Goal: Task Accomplishment & Management: Manage account settings

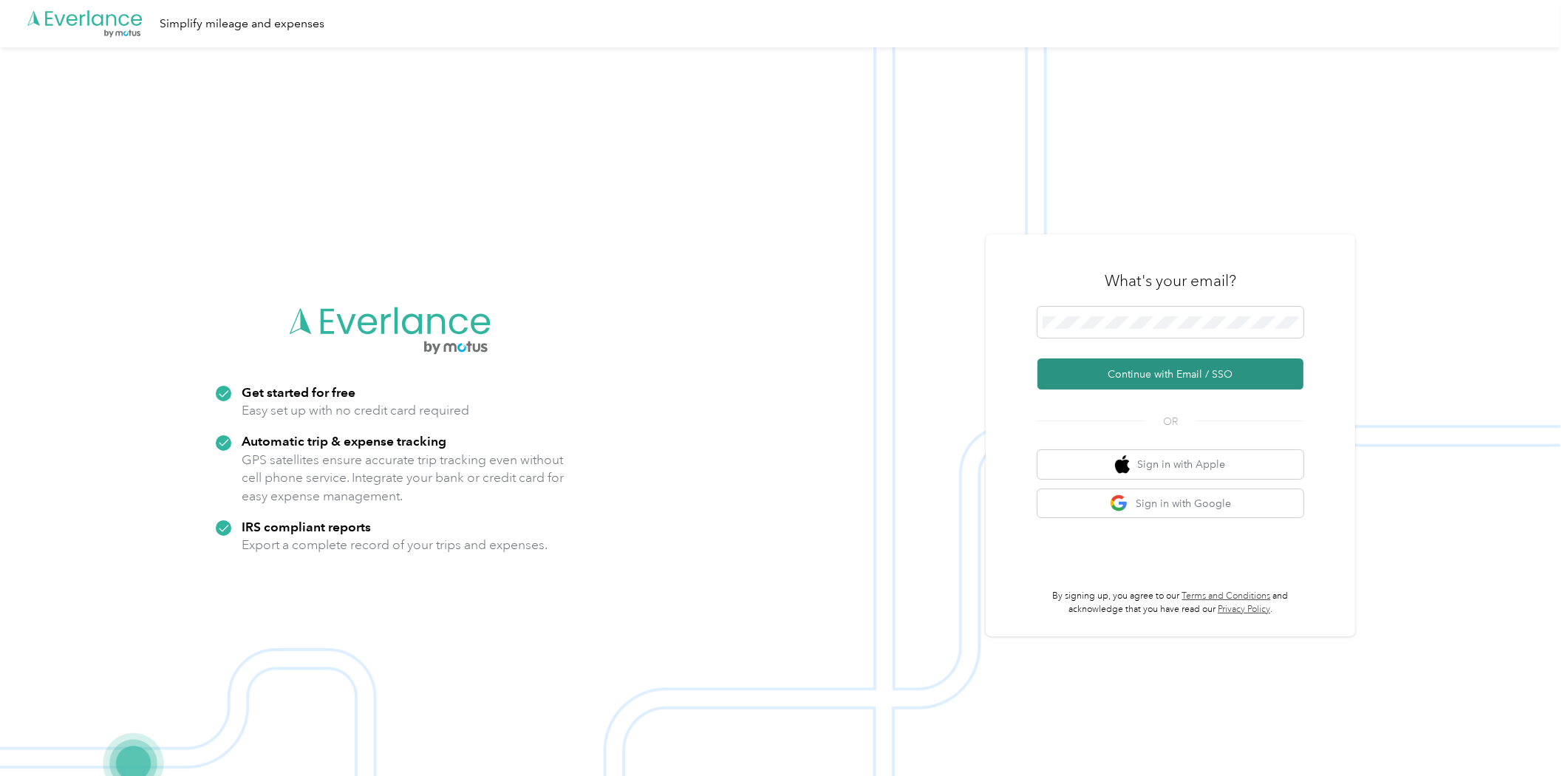
click at [1235, 380] on button "Continue with Email / SSO" at bounding box center [1170, 374] width 266 height 31
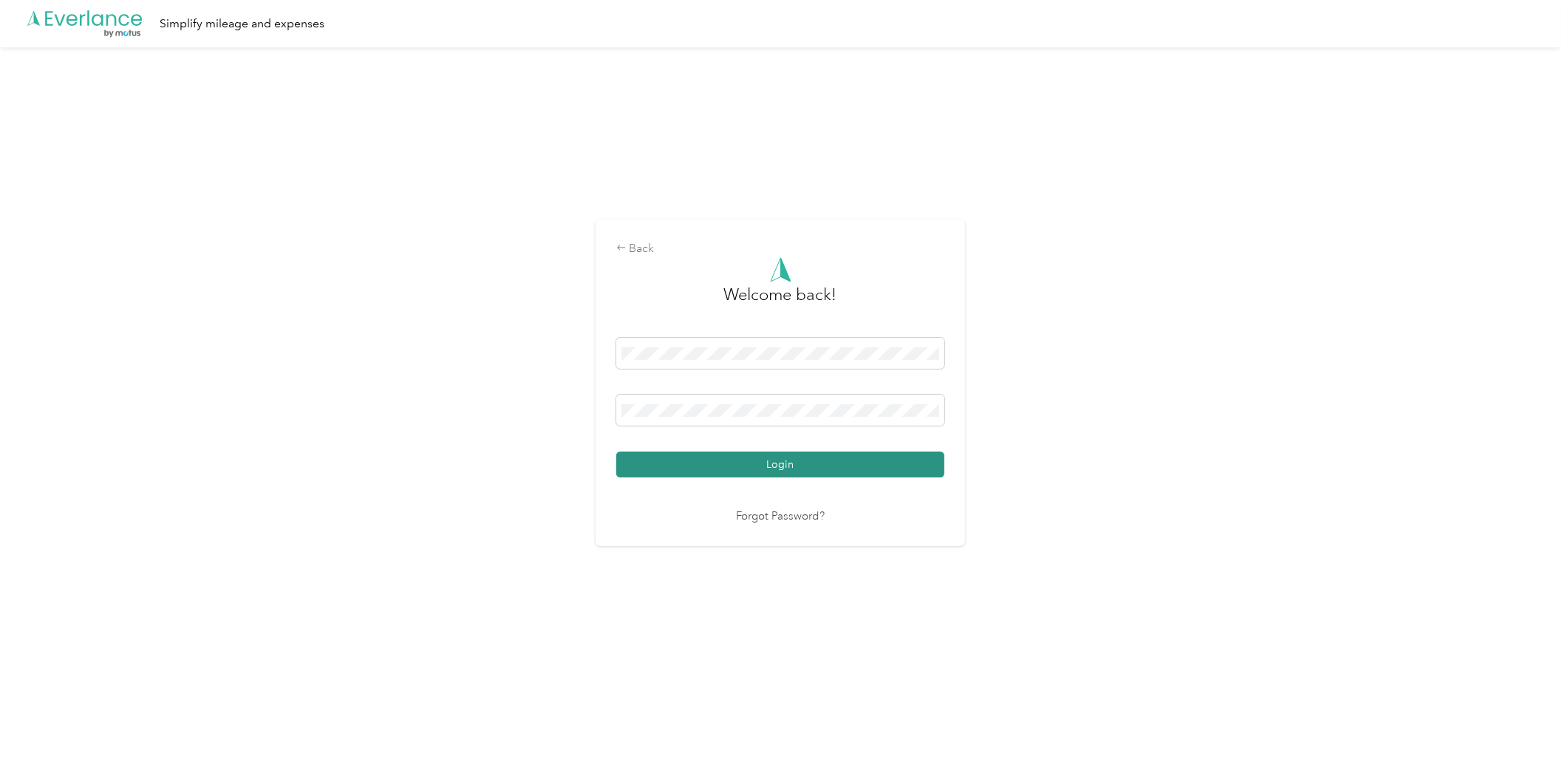
click at [914, 471] on button "Login" at bounding box center [780, 465] width 328 height 26
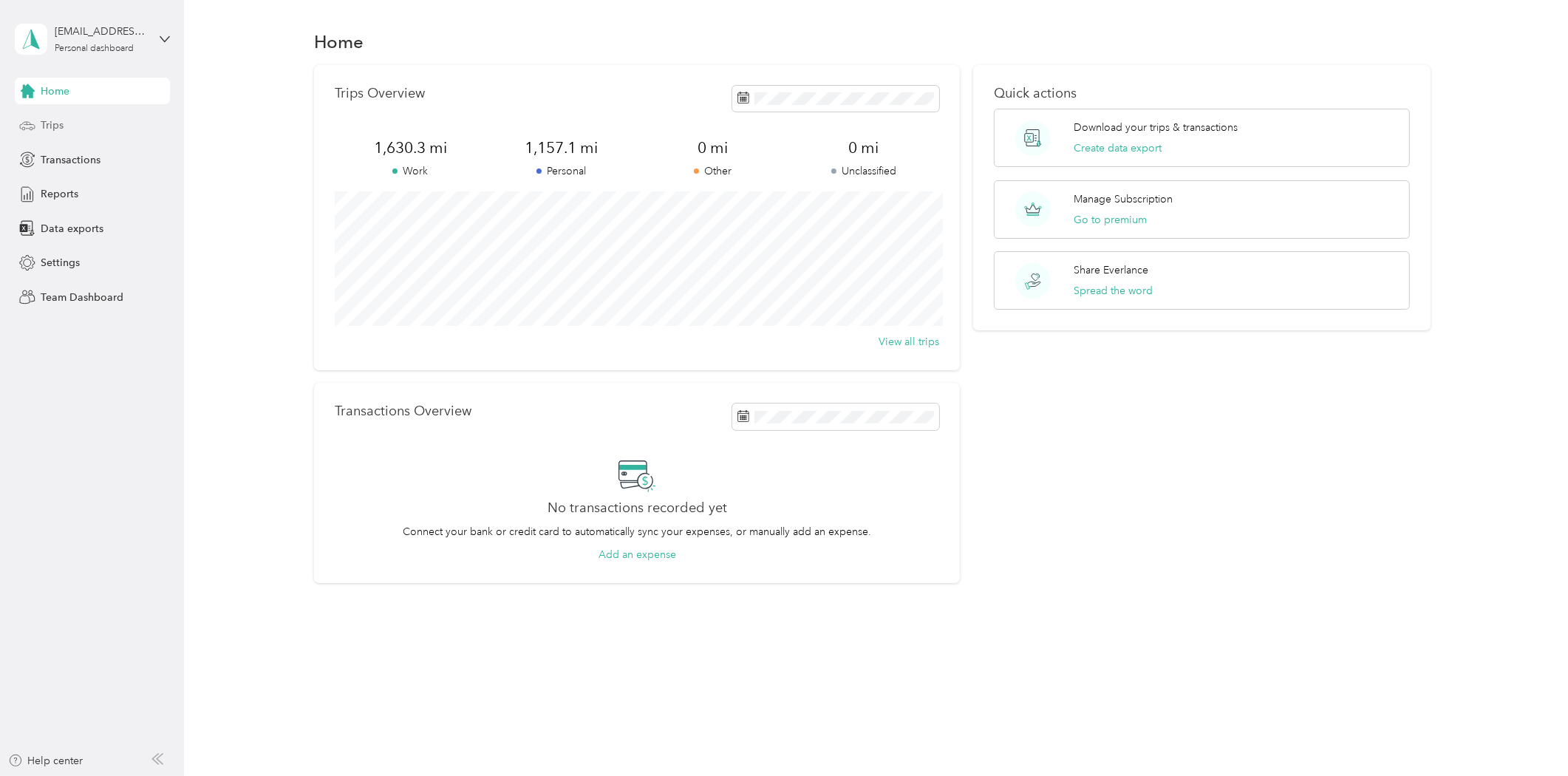
click at [78, 122] on div "Trips" at bounding box center [92, 125] width 155 height 27
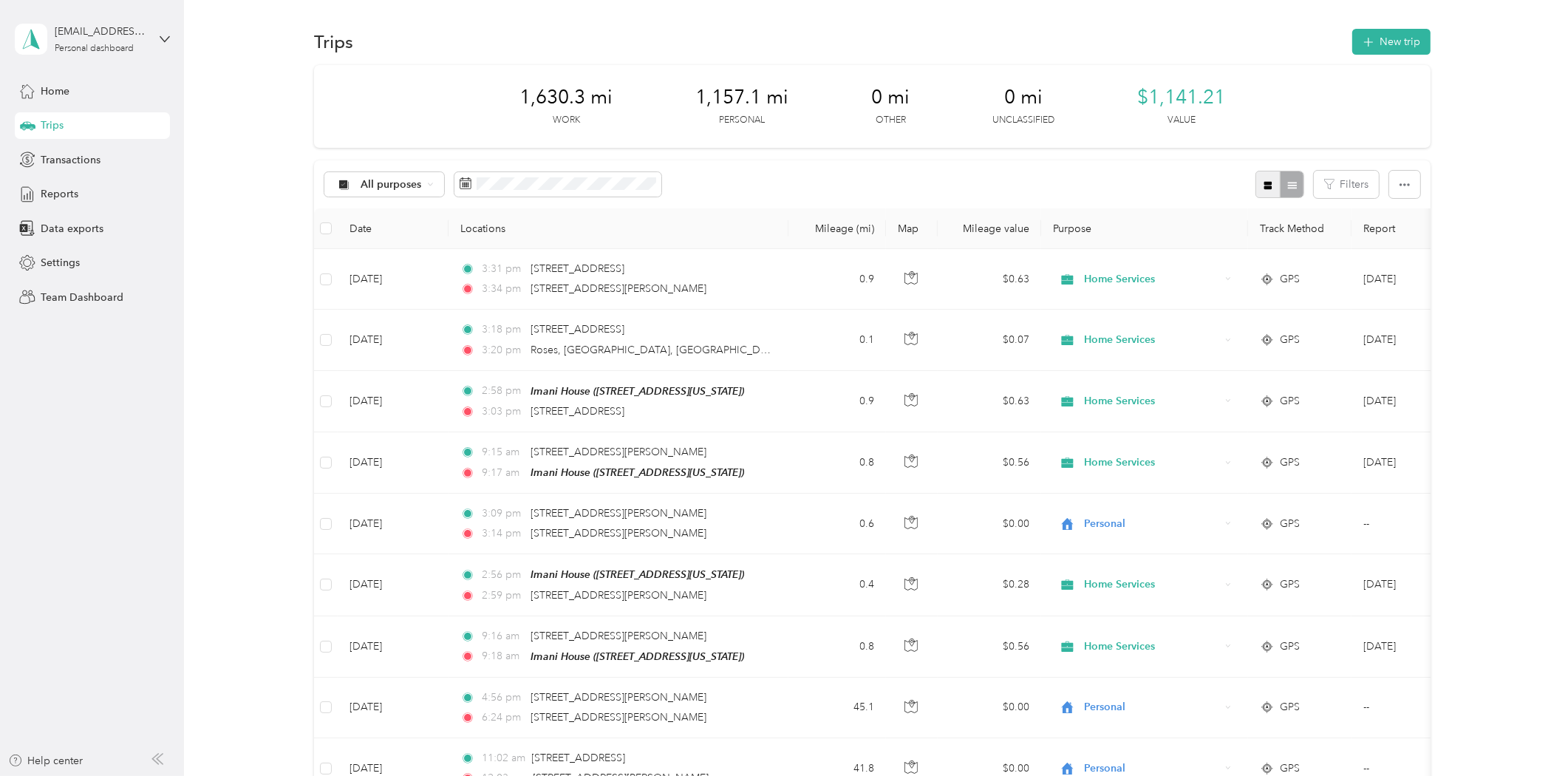
click at [1264, 183] on icon "button" at bounding box center [1268, 185] width 8 height 8
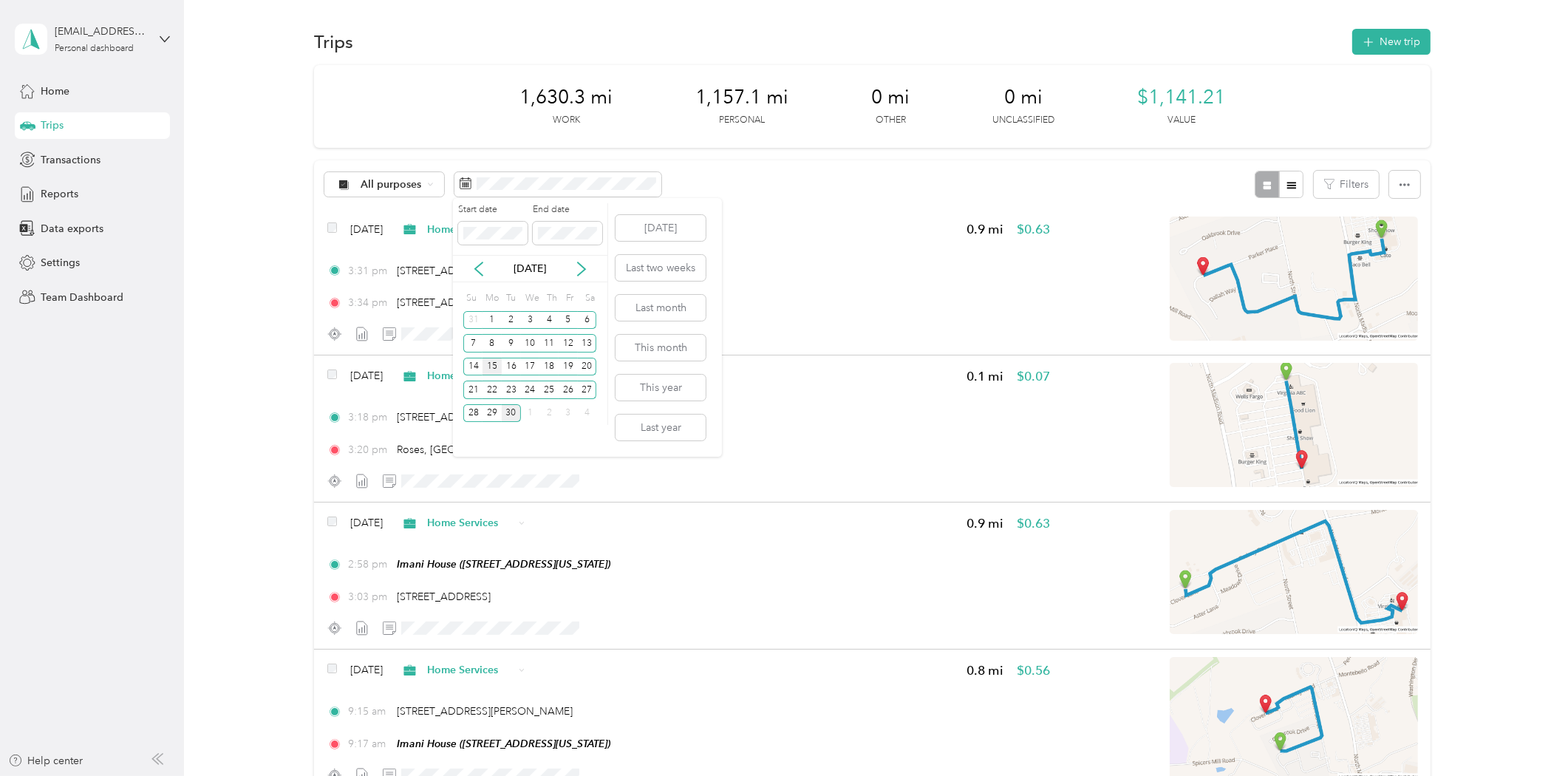
click at [489, 364] on div "15" at bounding box center [492, 367] width 19 height 18
click at [471, 404] on div "28" at bounding box center [472, 414] width 19 height 18
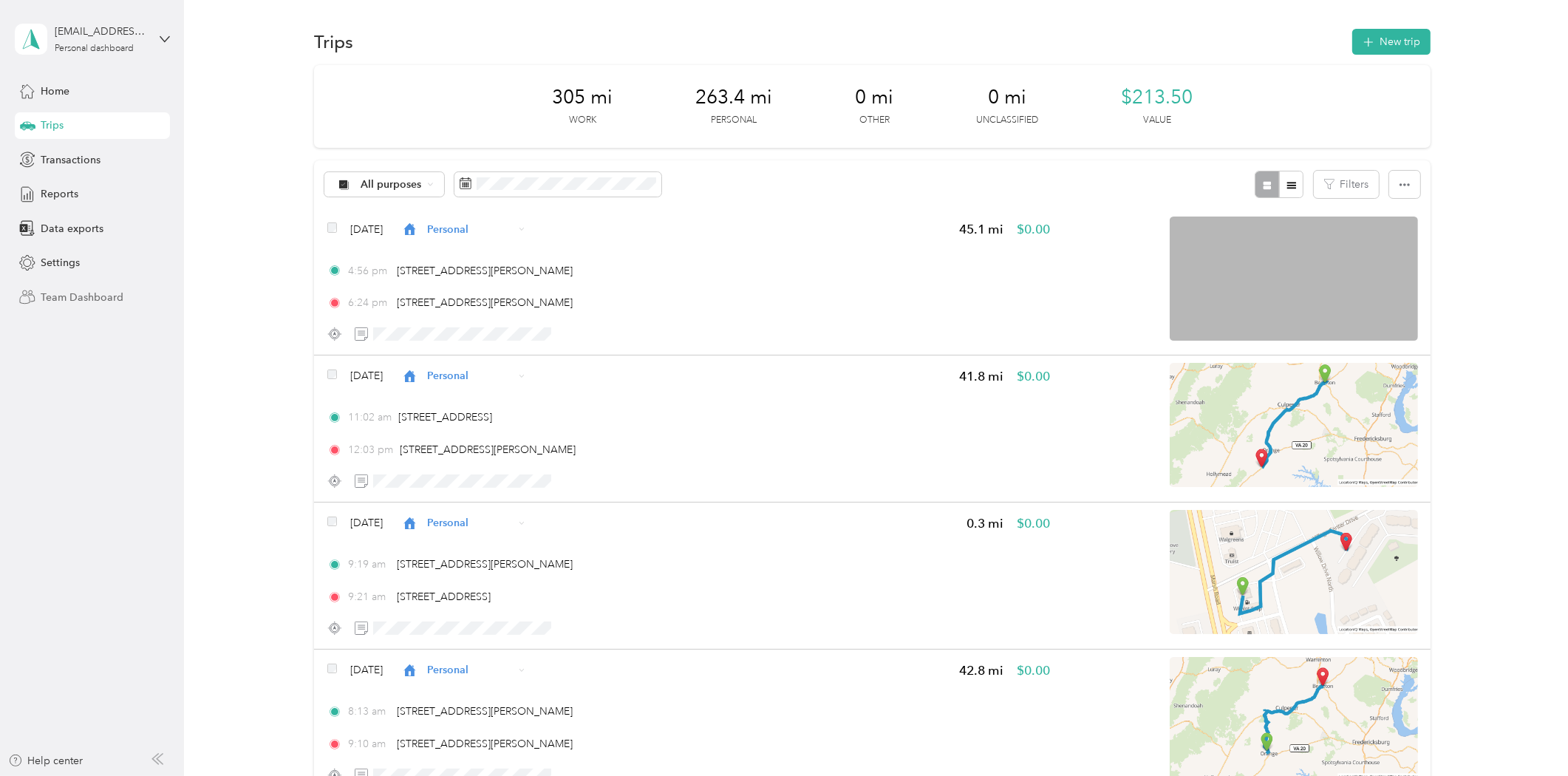
click at [28, 306] on div "Team Dashboard" at bounding box center [92, 297] width 155 height 27
